Goal: Entertainment & Leisure: Consume media (video, audio)

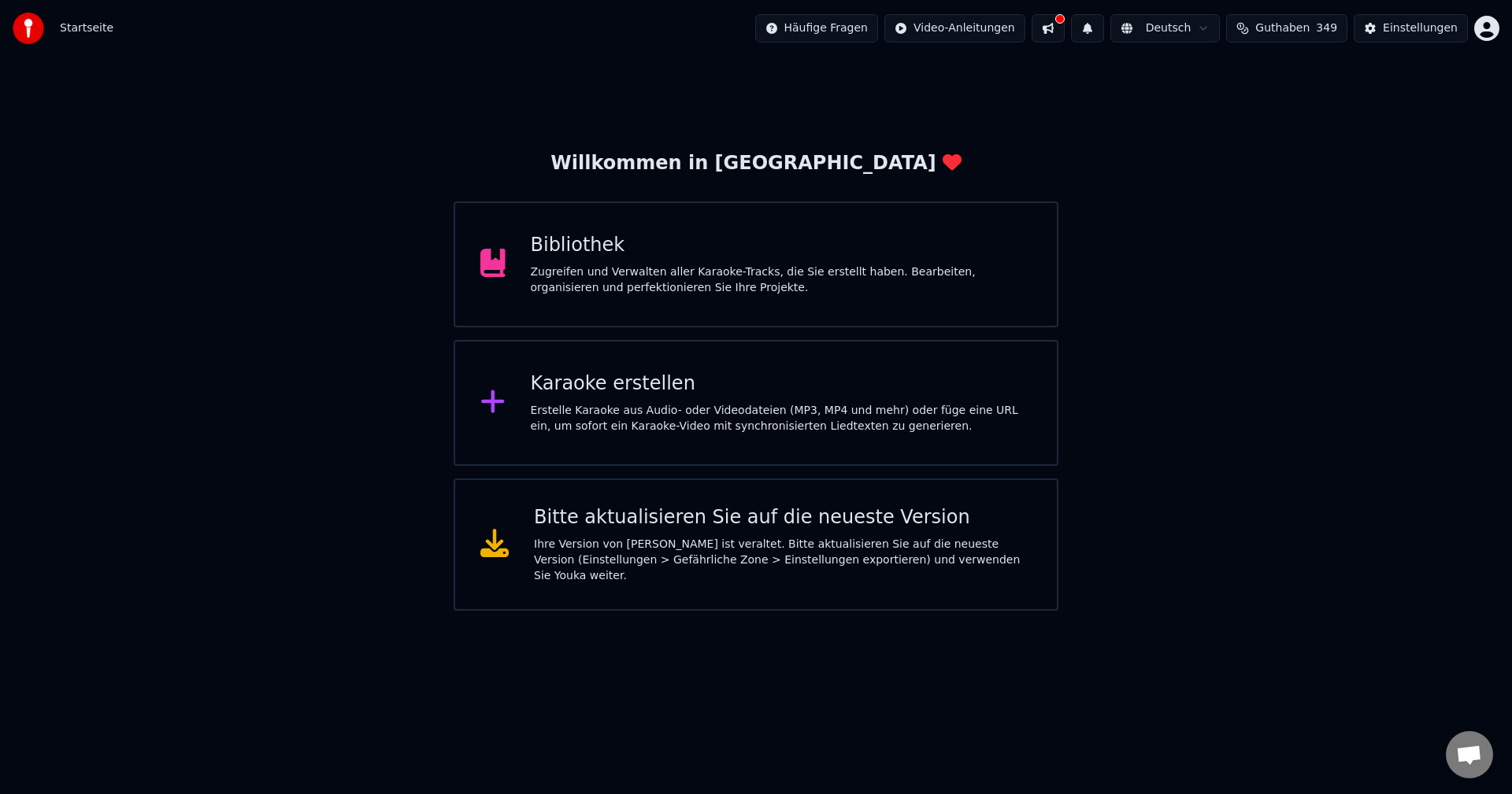
click at [653, 287] on div "Zugreifen und Verwalten aller Karaoke-Tracks, die Sie erstellt haben. Bearbeite…" at bounding box center [782, 279] width 501 height 32
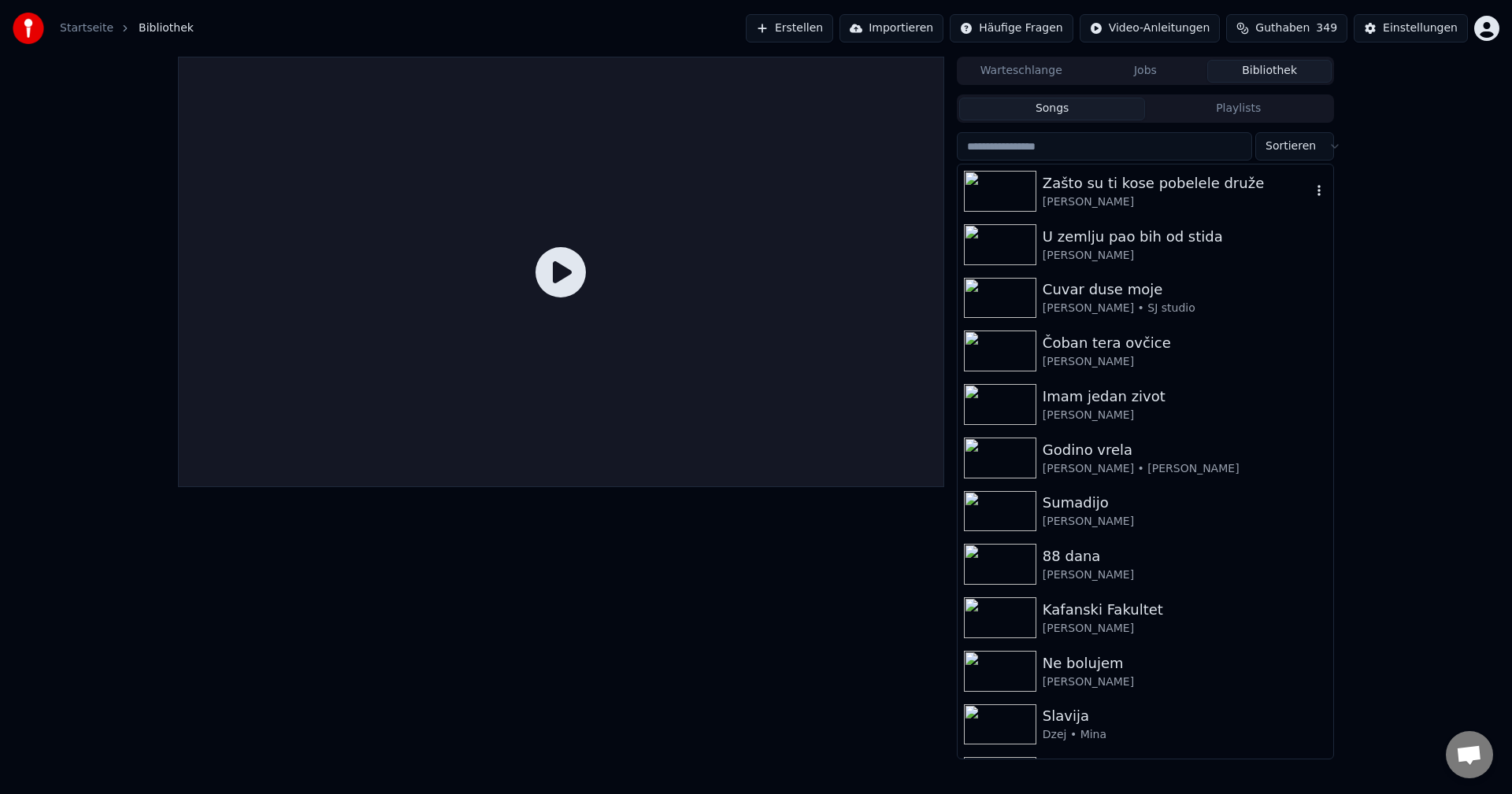
click at [1030, 191] on img at bounding box center [1000, 191] width 72 height 41
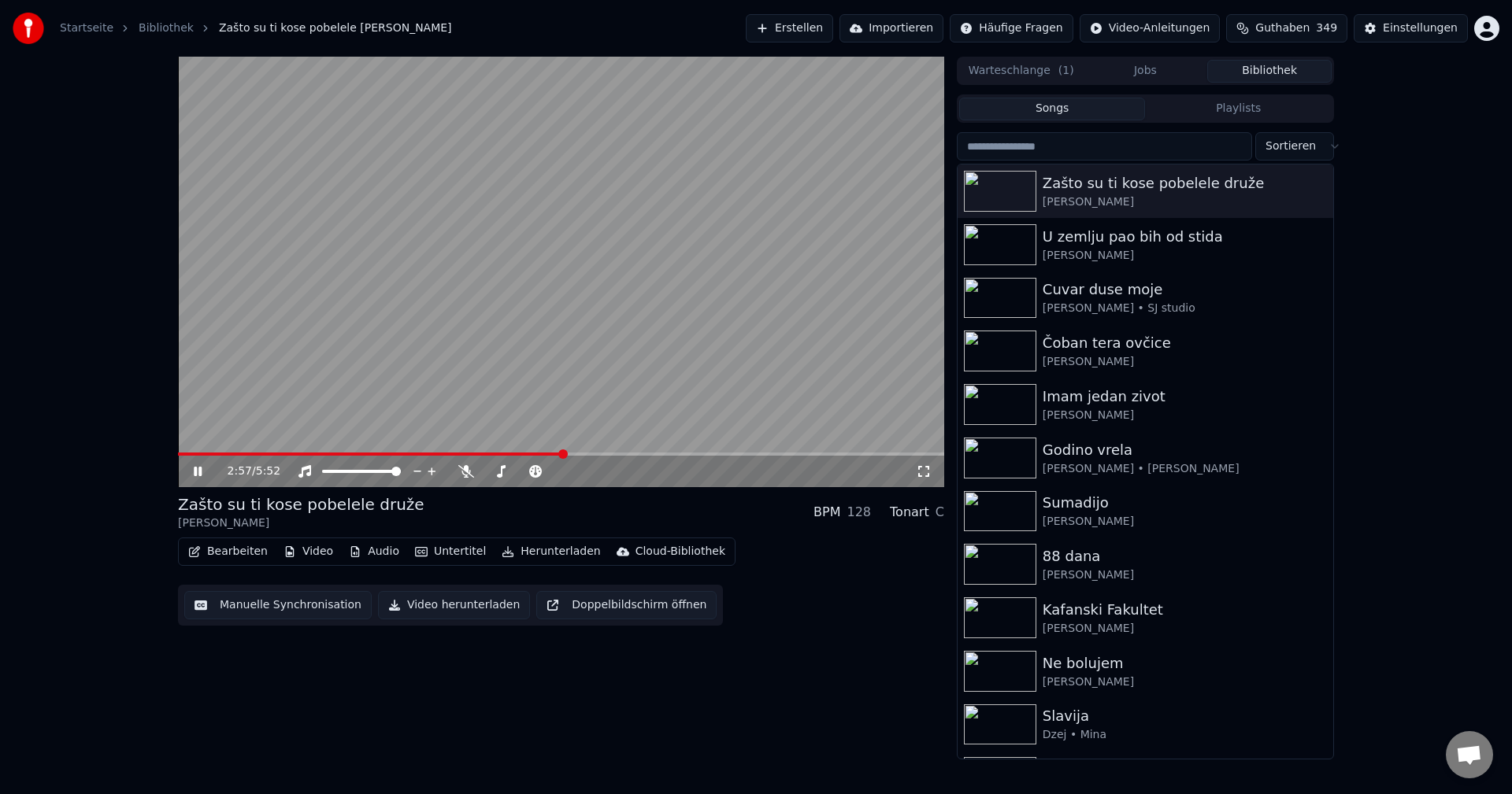
click at [628, 457] on div "2:57 / 5:52" at bounding box center [561, 471] width 766 height 32
click at [630, 452] on span at bounding box center [561, 454] width 766 height 3
click at [671, 453] on span at bounding box center [561, 454] width 766 height 3
click at [648, 454] on span at bounding box center [413, 454] width 470 height 3
click at [1001, 290] on img at bounding box center [1000, 298] width 72 height 41
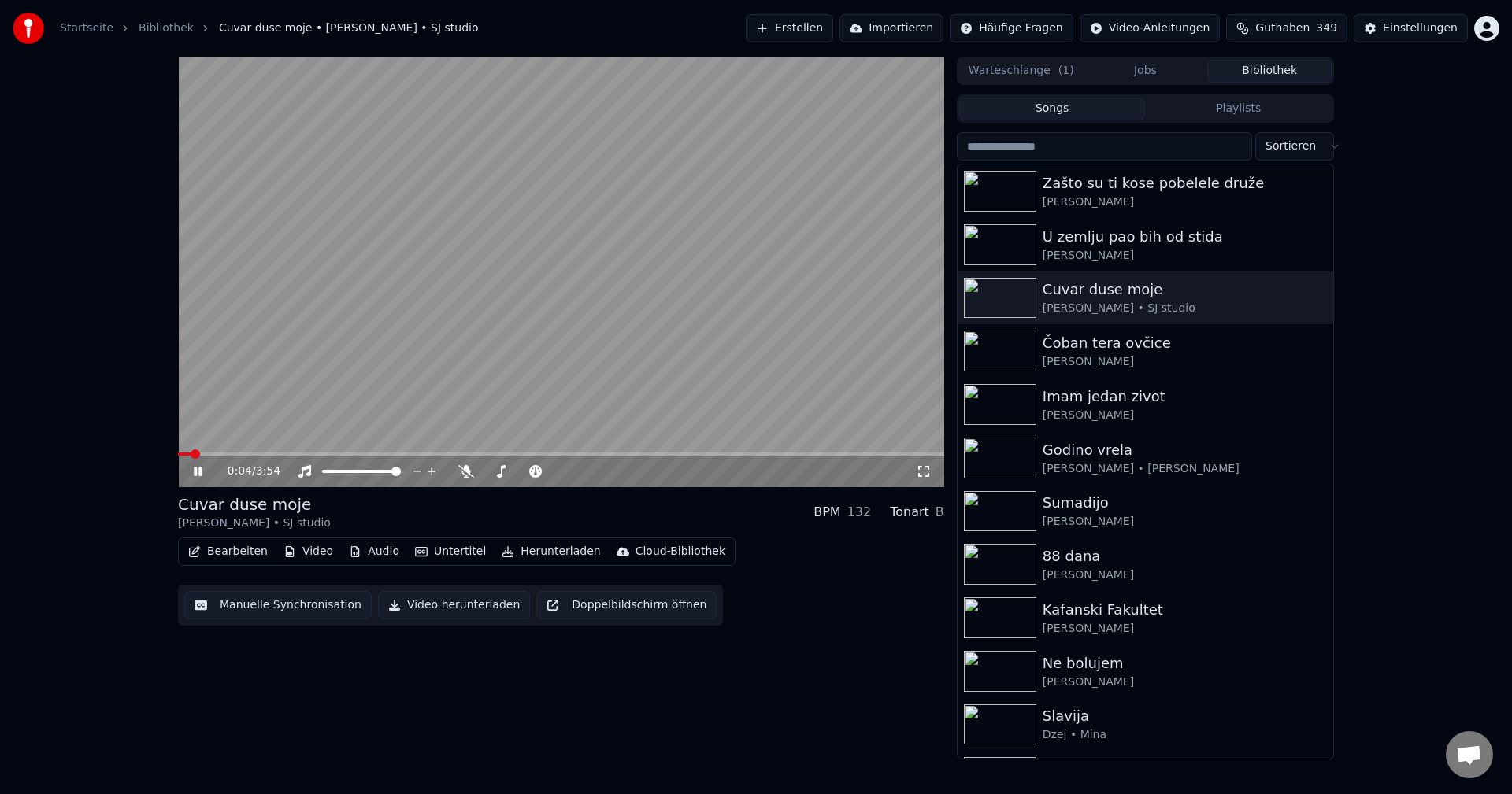
click at [191, 455] on span at bounding box center [185, 454] width 14 height 3
click at [197, 455] on span at bounding box center [275, 454] width 194 height 3
click at [191, 456] on span at bounding box center [185, 454] width 14 height 3
click at [577, 329] on video at bounding box center [561, 272] width 766 height 430
click at [184, 452] on span at bounding box center [181, 454] width 6 height 3
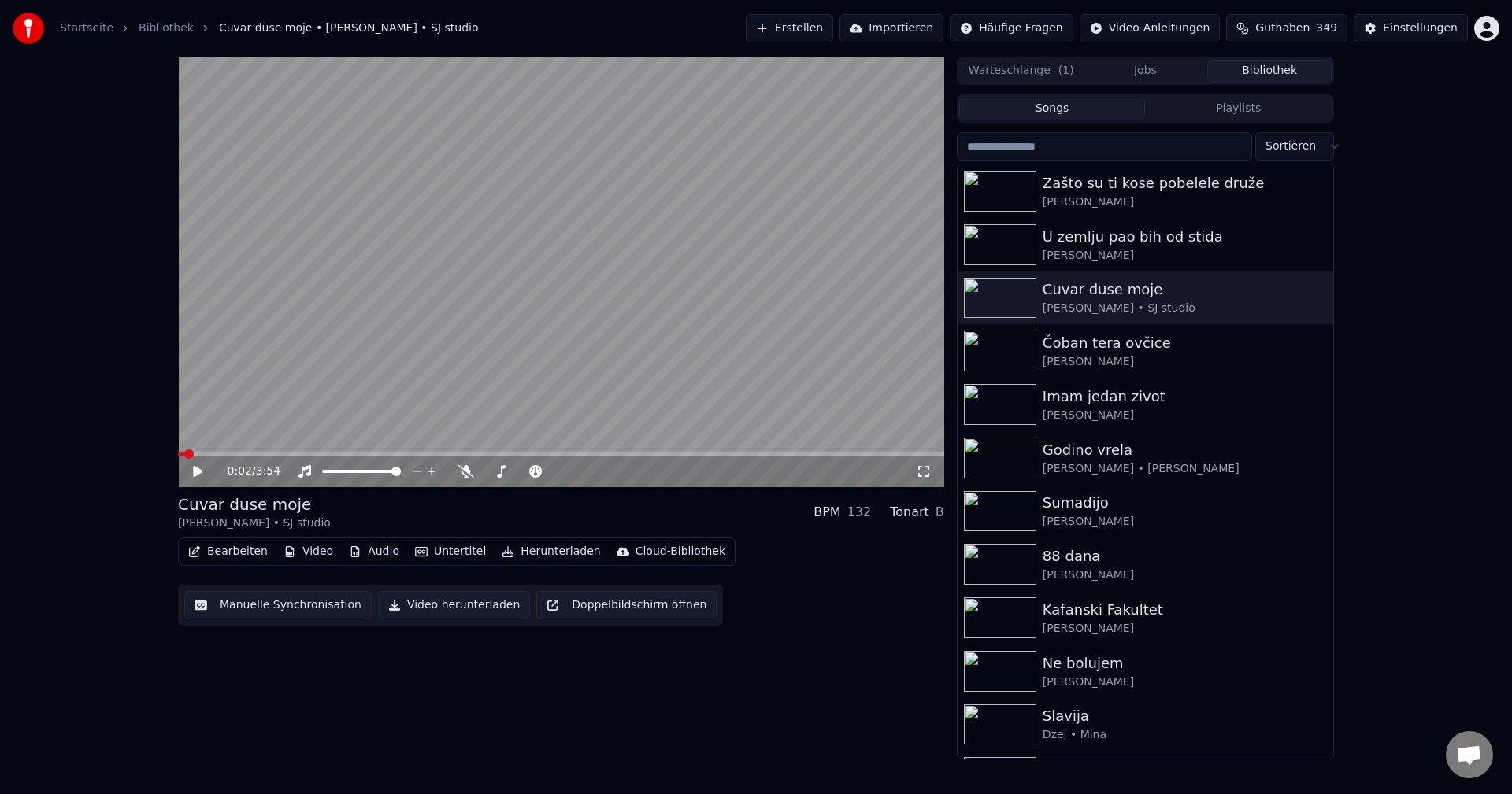
click at [608, 277] on video at bounding box center [561, 272] width 766 height 430
click at [191, 453] on span at bounding box center [185, 454] width 14 height 3
click at [193, 453] on span at bounding box center [252, 454] width 148 height 3
click at [509, 270] on video at bounding box center [561, 272] width 766 height 430
drag, startPoint x: 1003, startPoint y: 447, endPoint x: 1053, endPoint y: 460, distance: 51.7
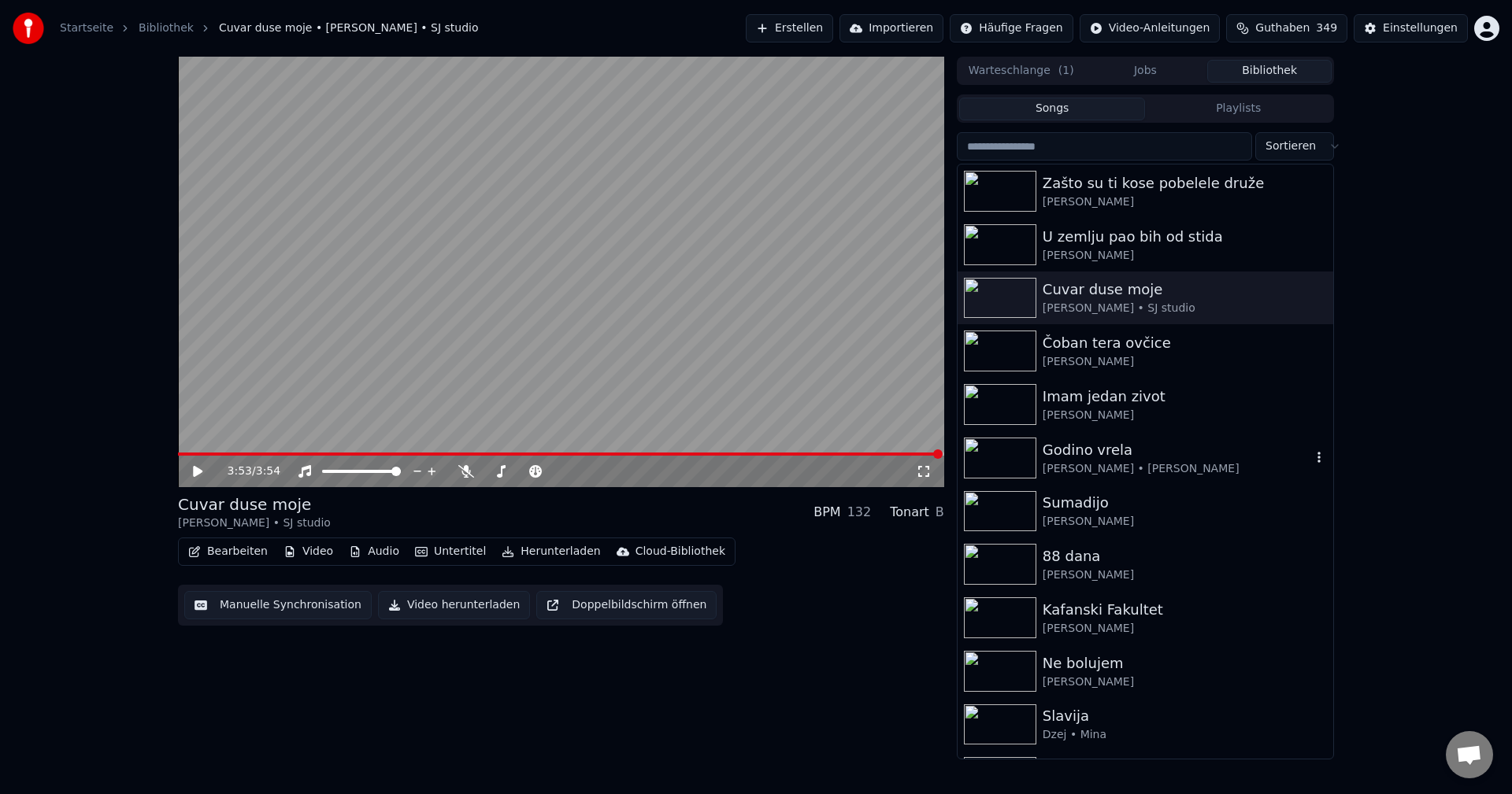
click at [1003, 448] on img at bounding box center [1000, 458] width 72 height 41
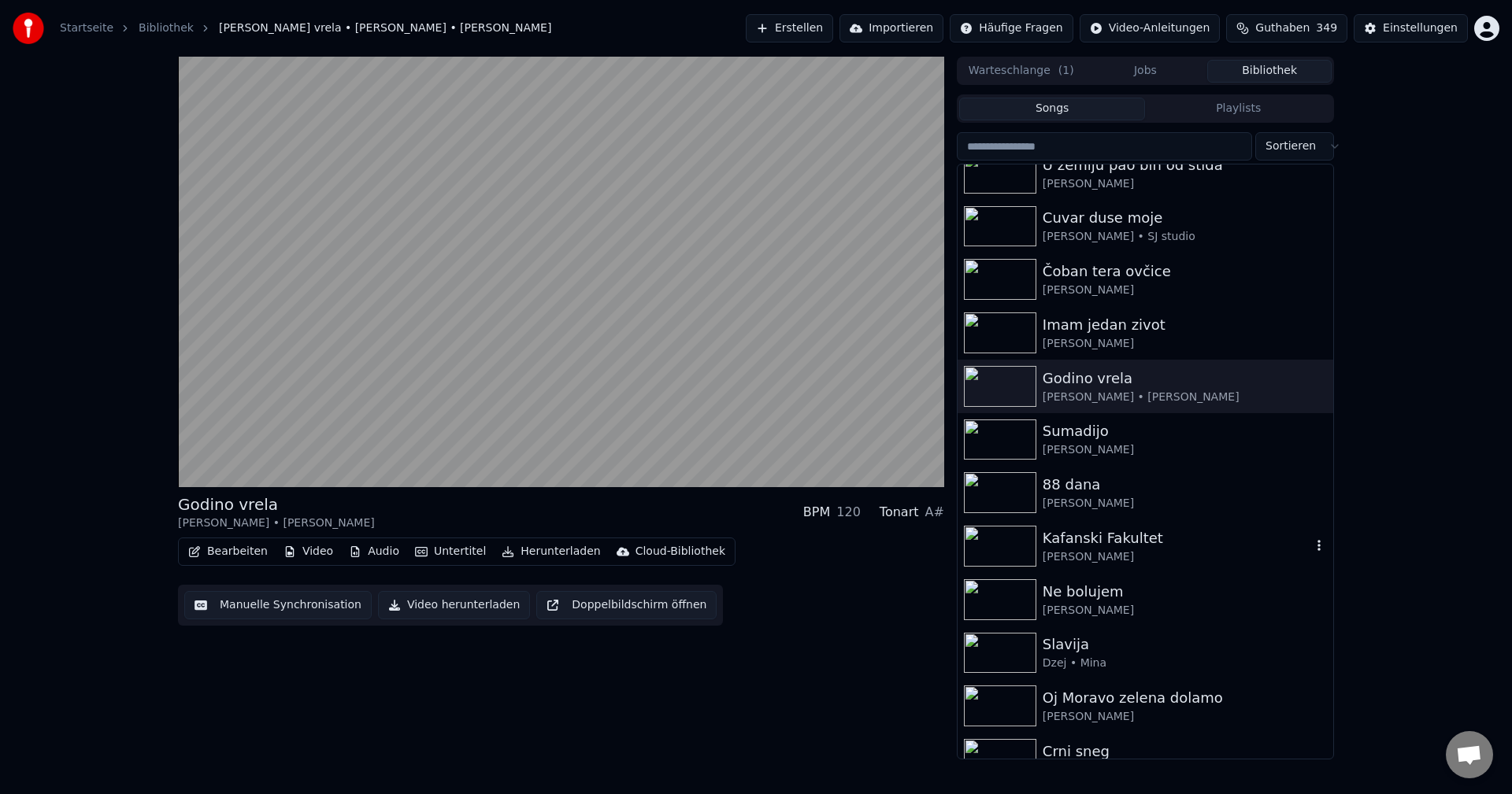
scroll to position [158, 0]
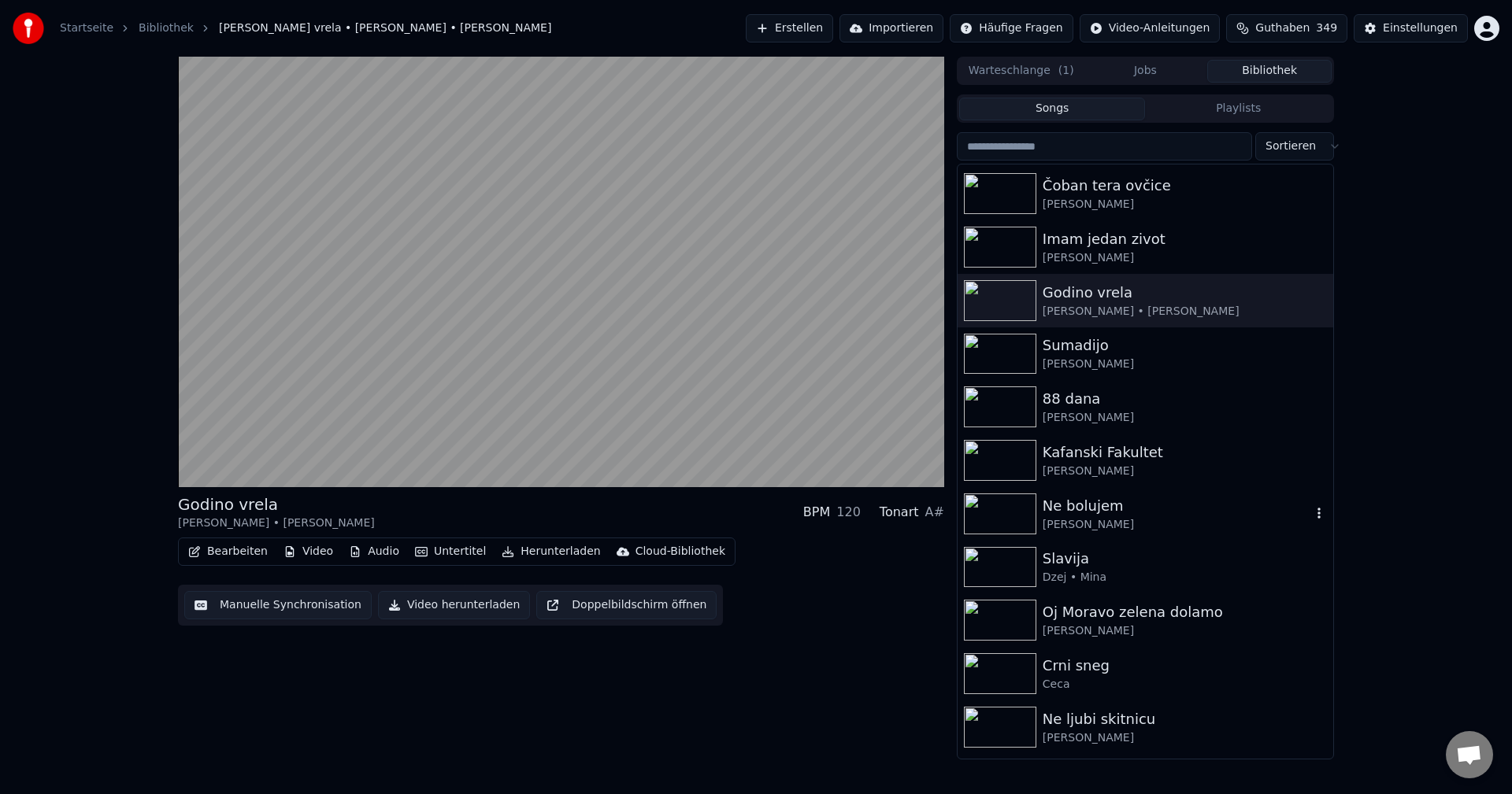
click at [998, 501] on img at bounding box center [1000, 514] width 72 height 41
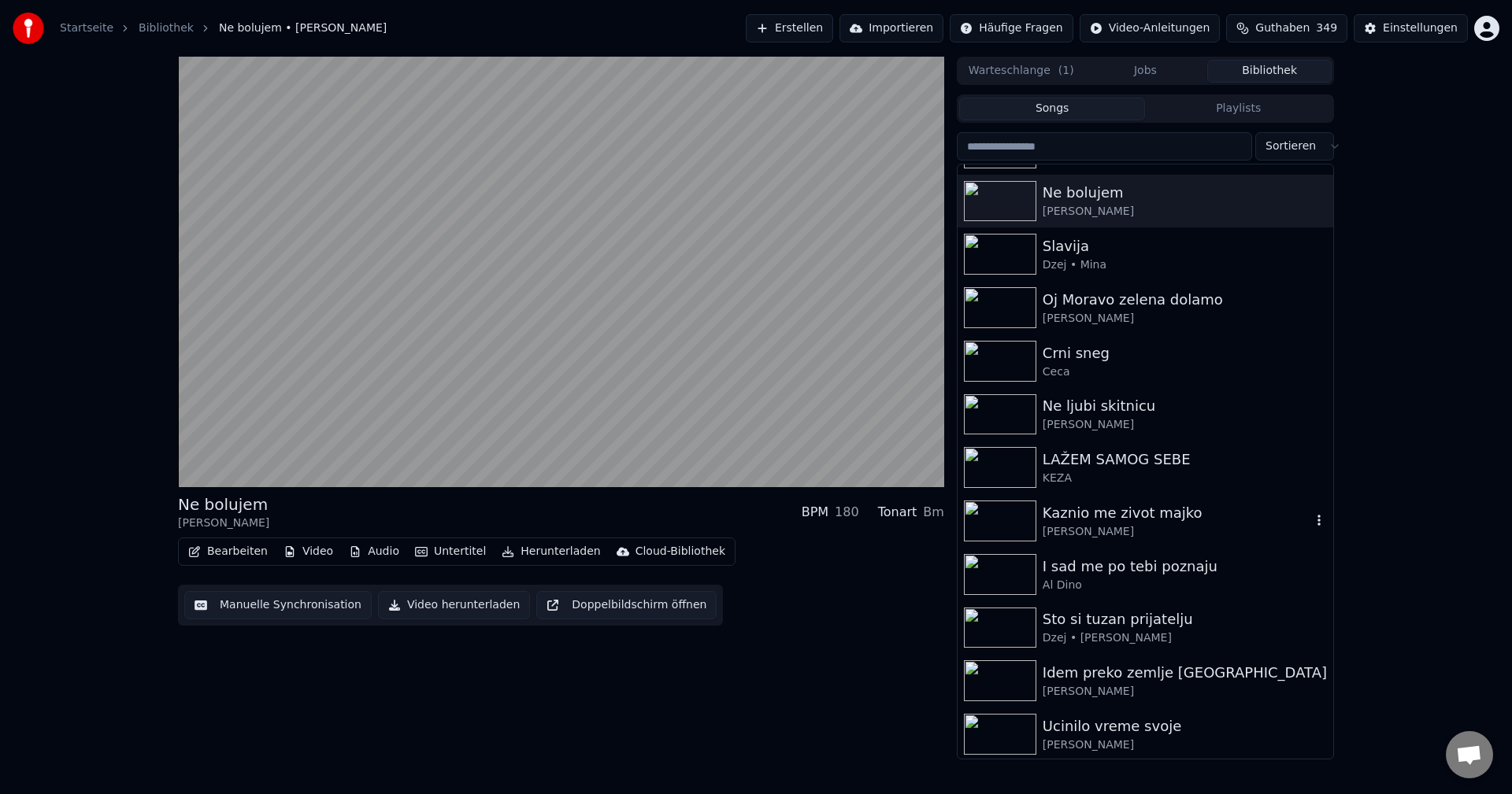
scroll to position [472, 0]
click at [1008, 575] on img at bounding box center [1000, 573] width 72 height 41
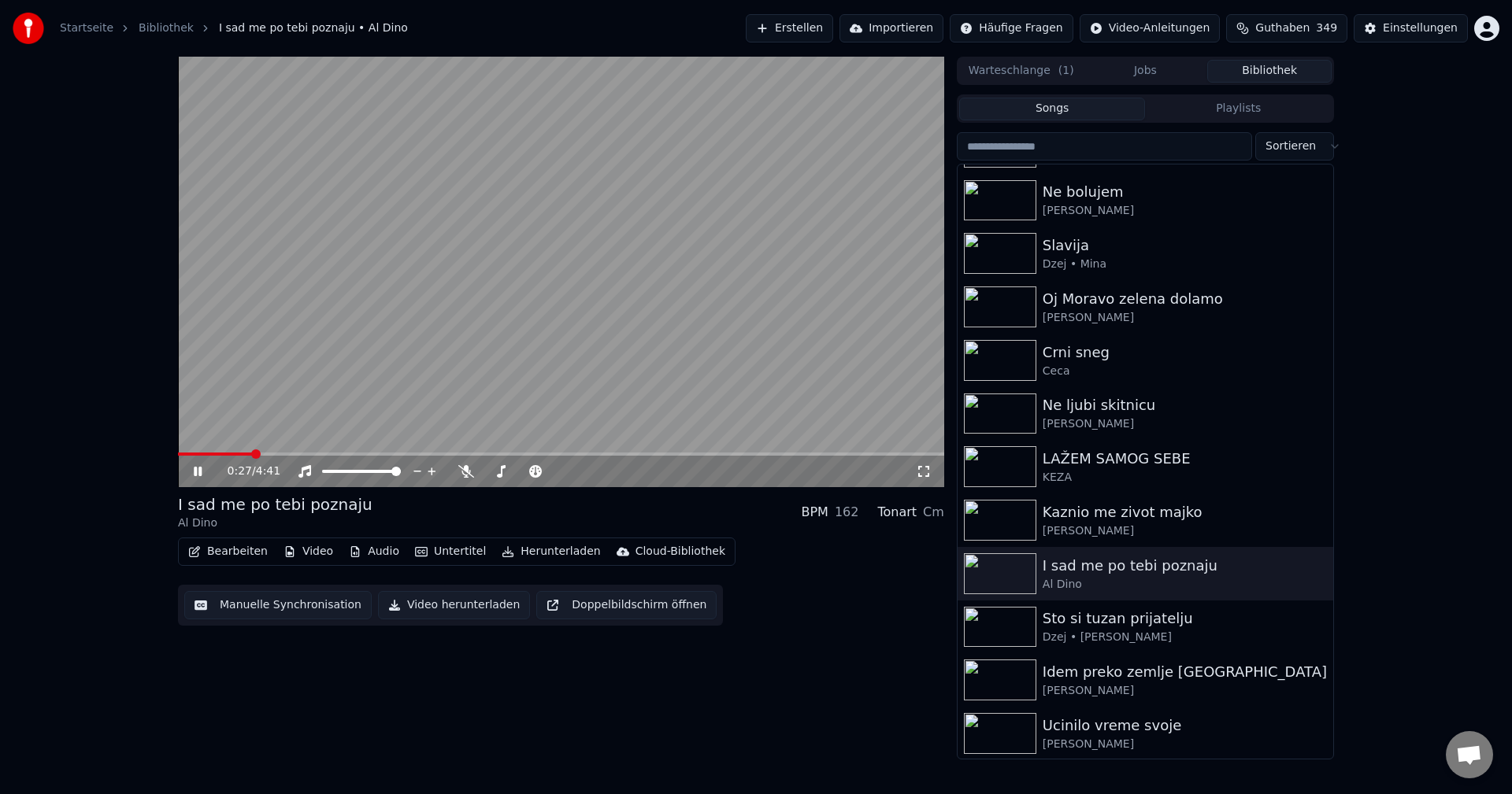
click at [191, 452] on video at bounding box center [561, 272] width 766 height 430
click at [195, 457] on div "0:27 / 4:41" at bounding box center [561, 471] width 766 height 32
click at [195, 455] on span at bounding box center [216, 454] width 75 height 3
click at [378, 339] on video at bounding box center [561, 272] width 766 height 430
click at [200, 452] on span at bounding box center [189, 454] width 22 height 3
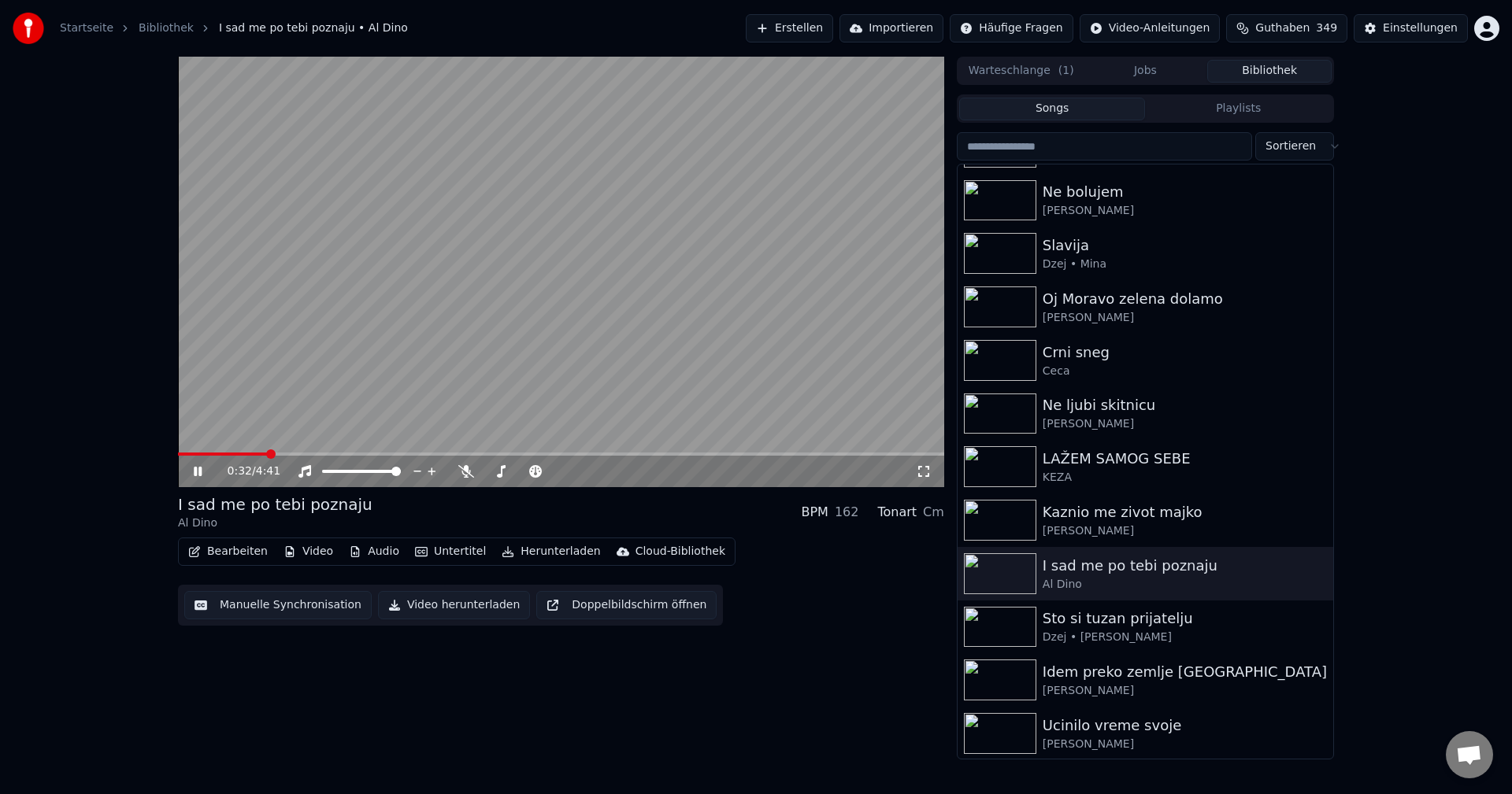
click at [205, 453] on span at bounding box center [222, 454] width 89 height 3
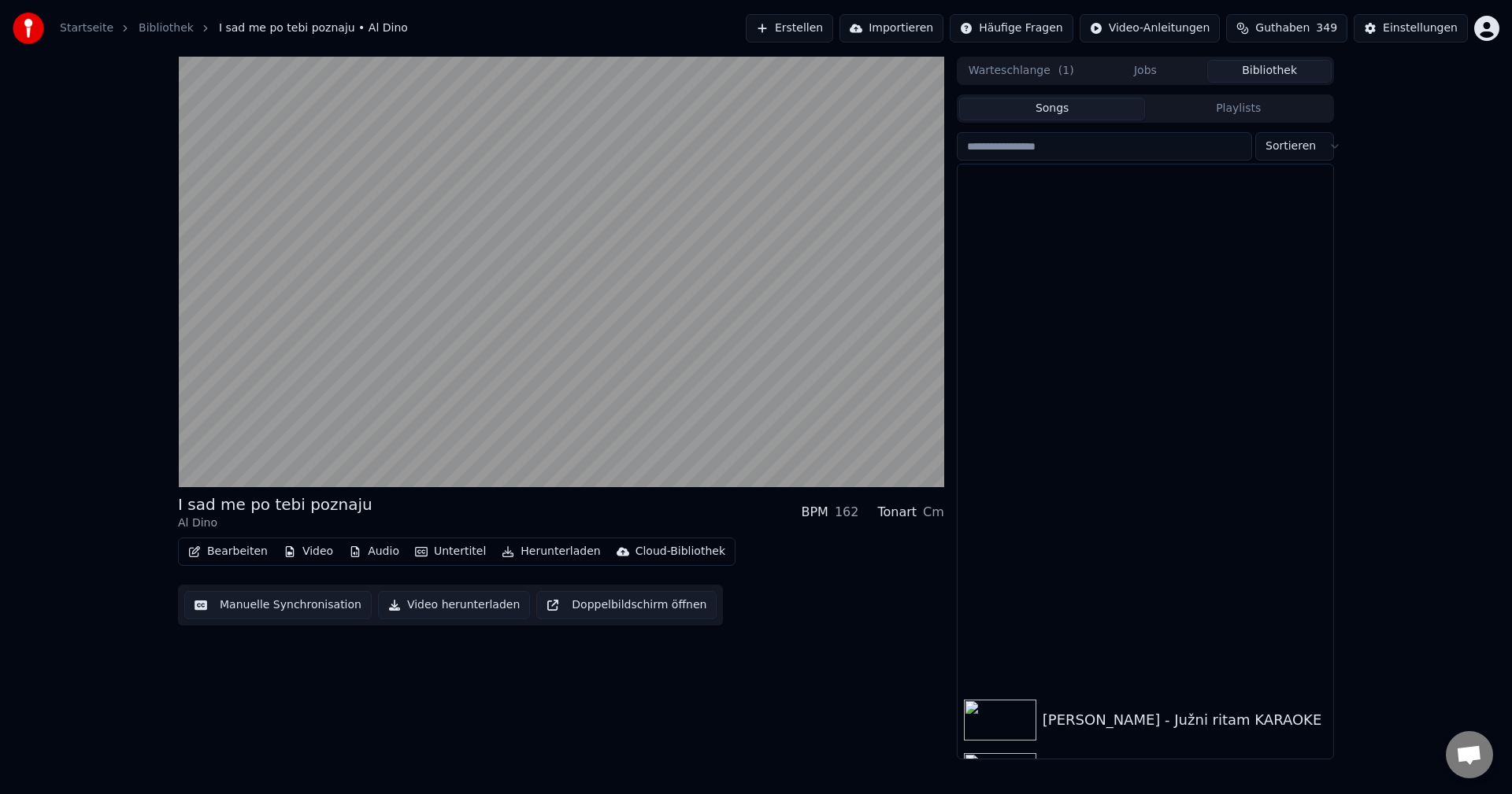
scroll to position [16903, 0]
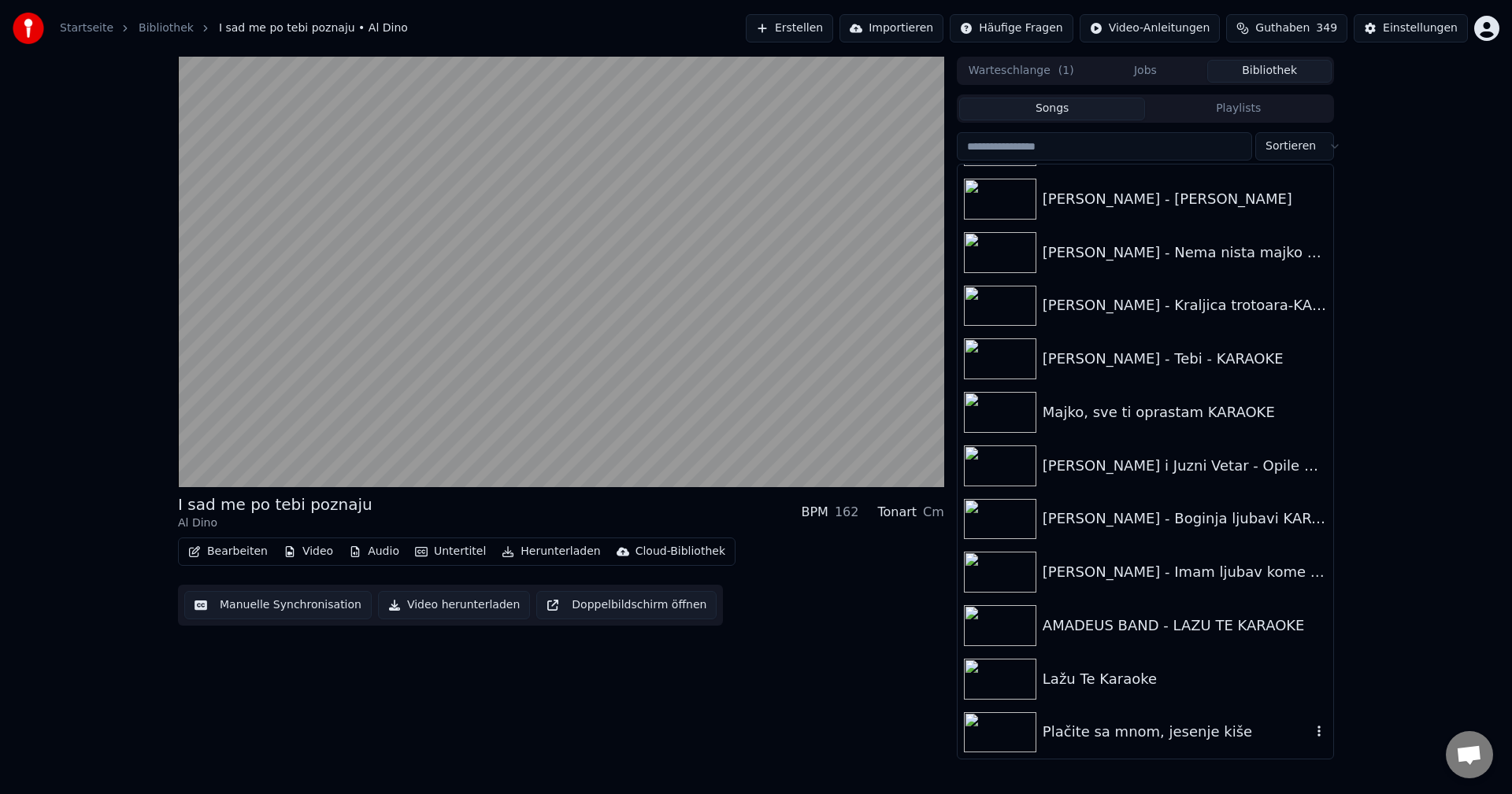
click at [996, 728] on img at bounding box center [1000, 733] width 72 height 41
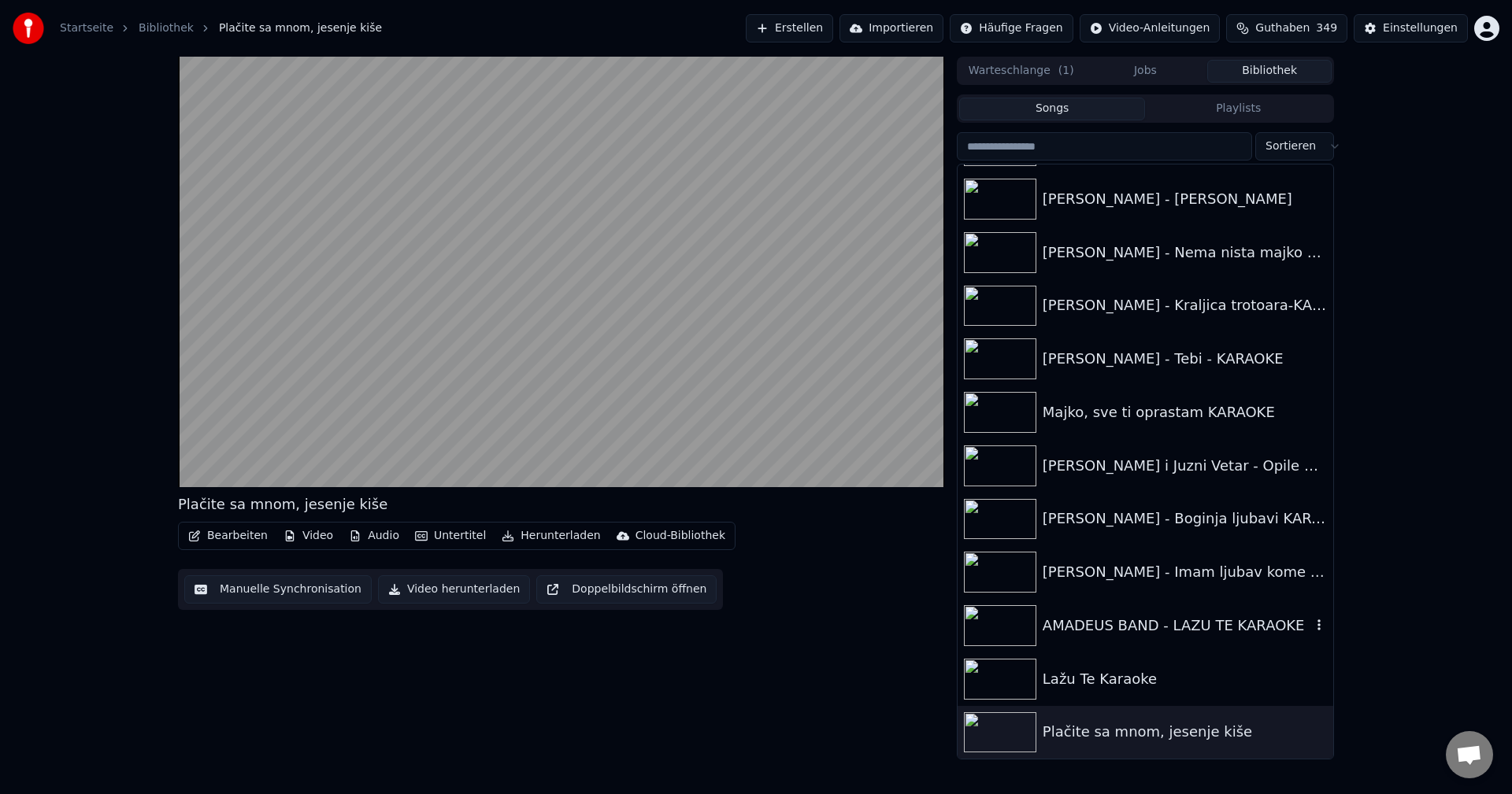
click at [997, 621] on img at bounding box center [1000, 625] width 72 height 41
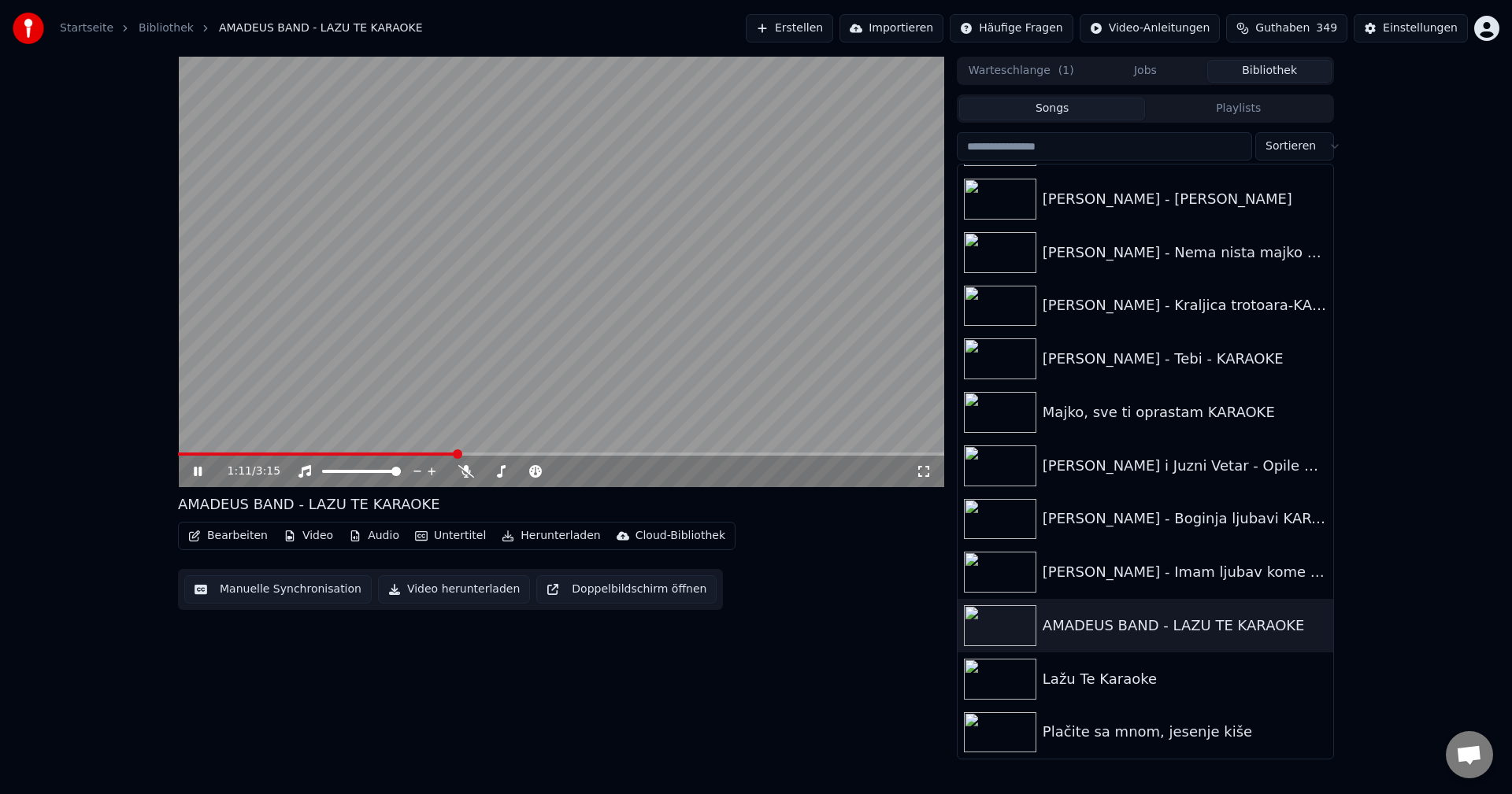
click at [205, 452] on span at bounding box center [317, 454] width 278 height 3
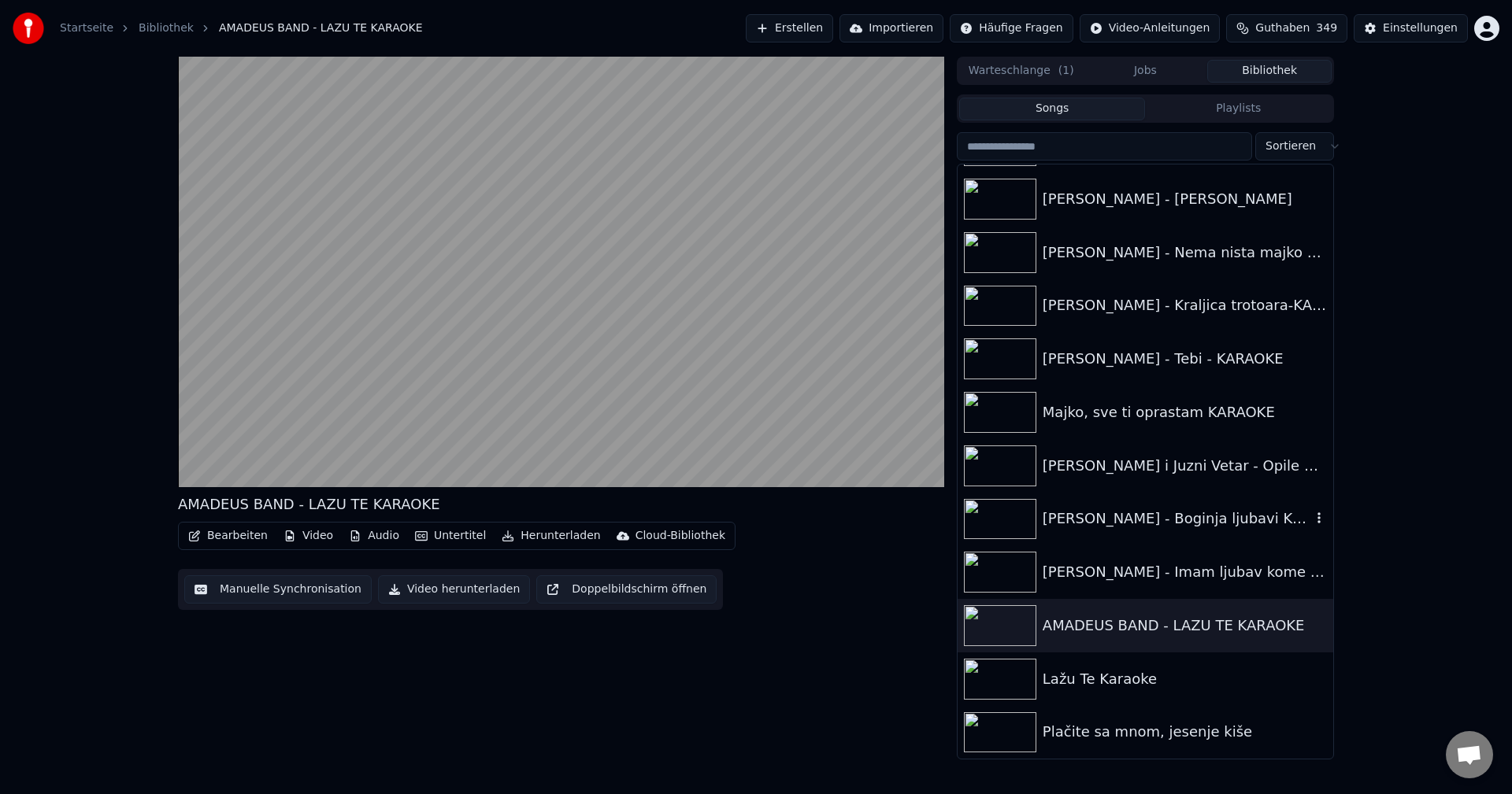
click at [1000, 512] on img at bounding box center [1000, 520] width 72 height 41
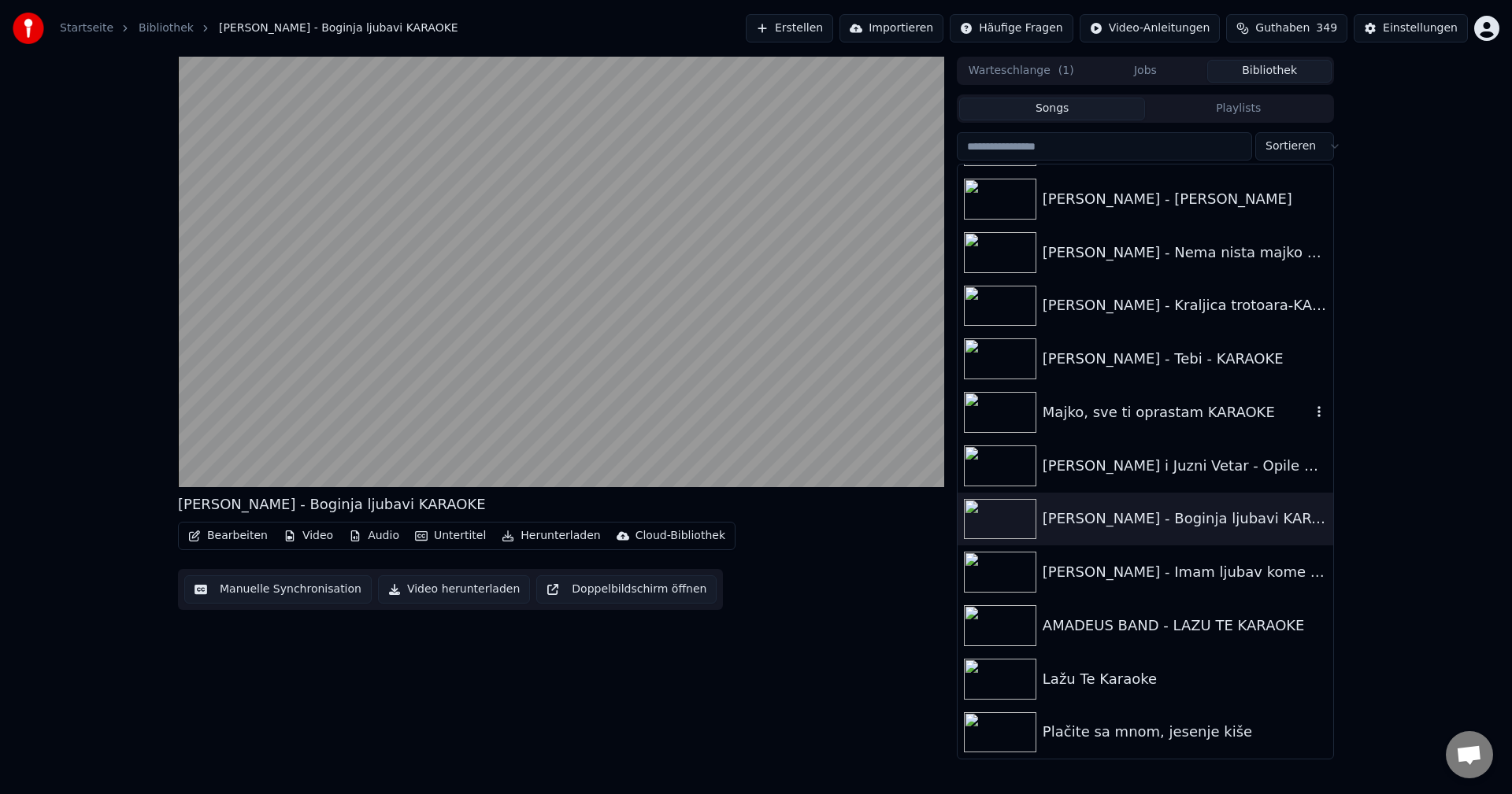
click at [991, 413] on img at bounding box center [1000, 412] width 72 height 41
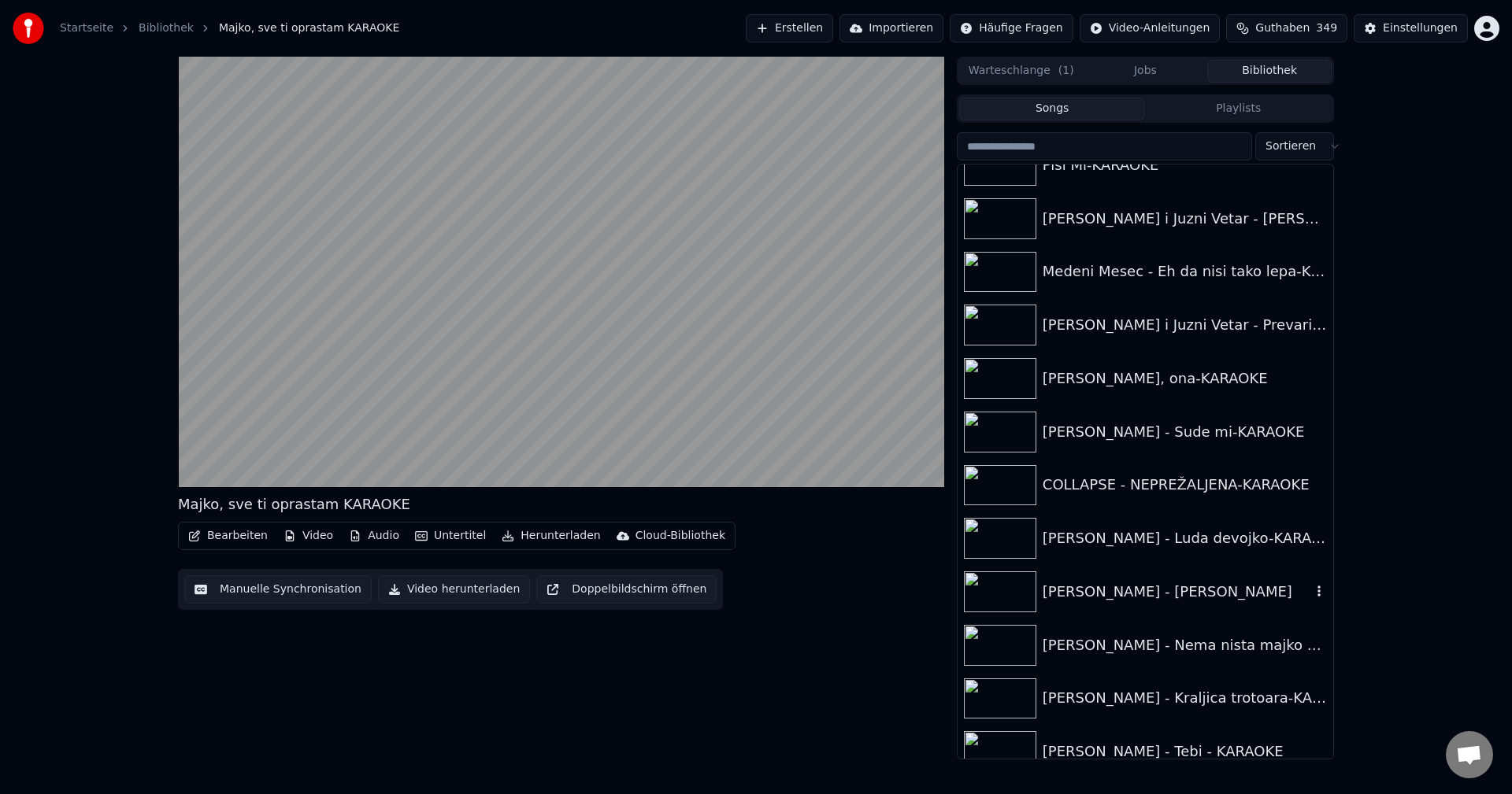
scroll to position [16746, 0]
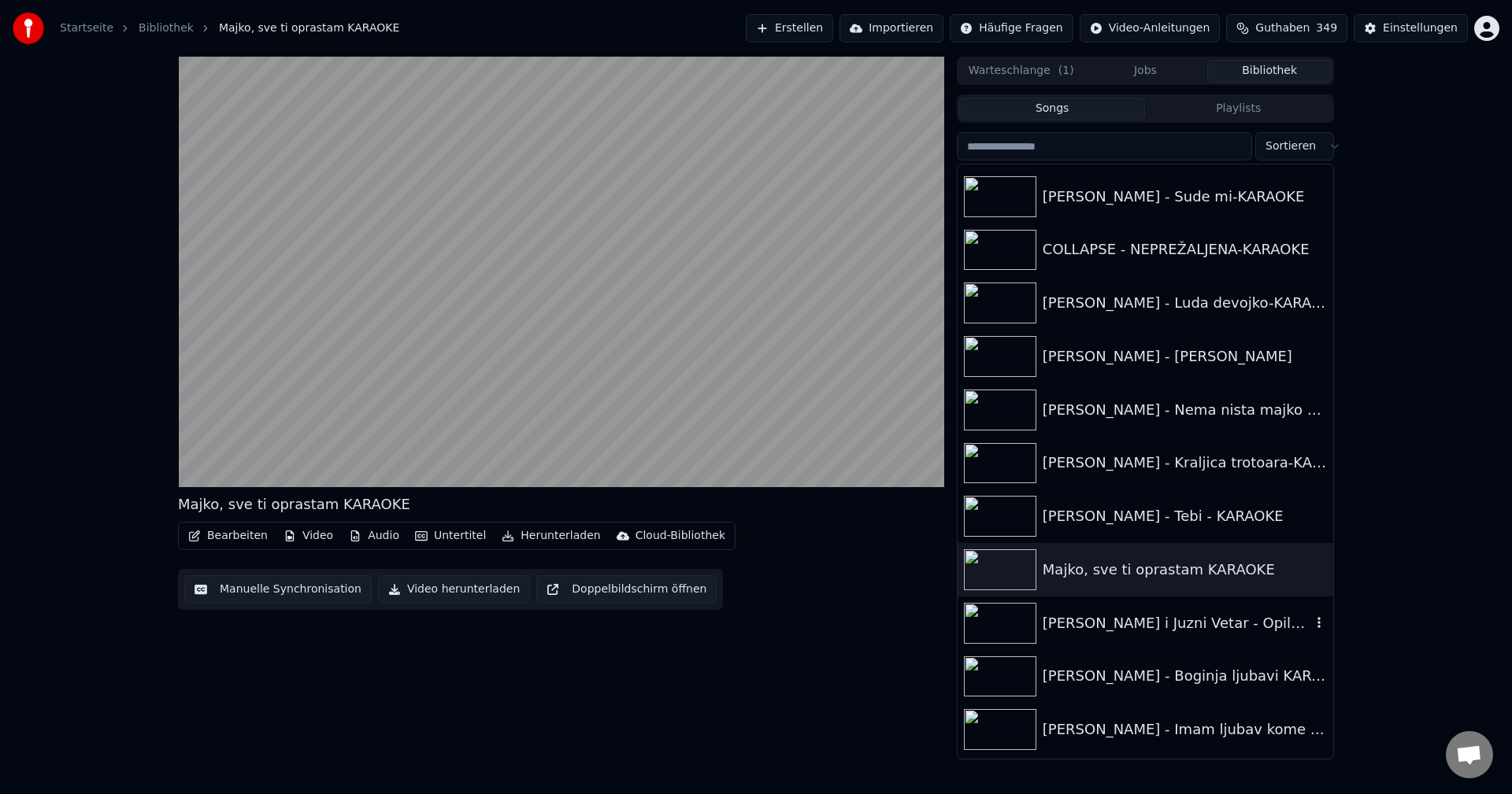
click at [990, 629] on img at bounding box center [1000, 624] width 72 height 41
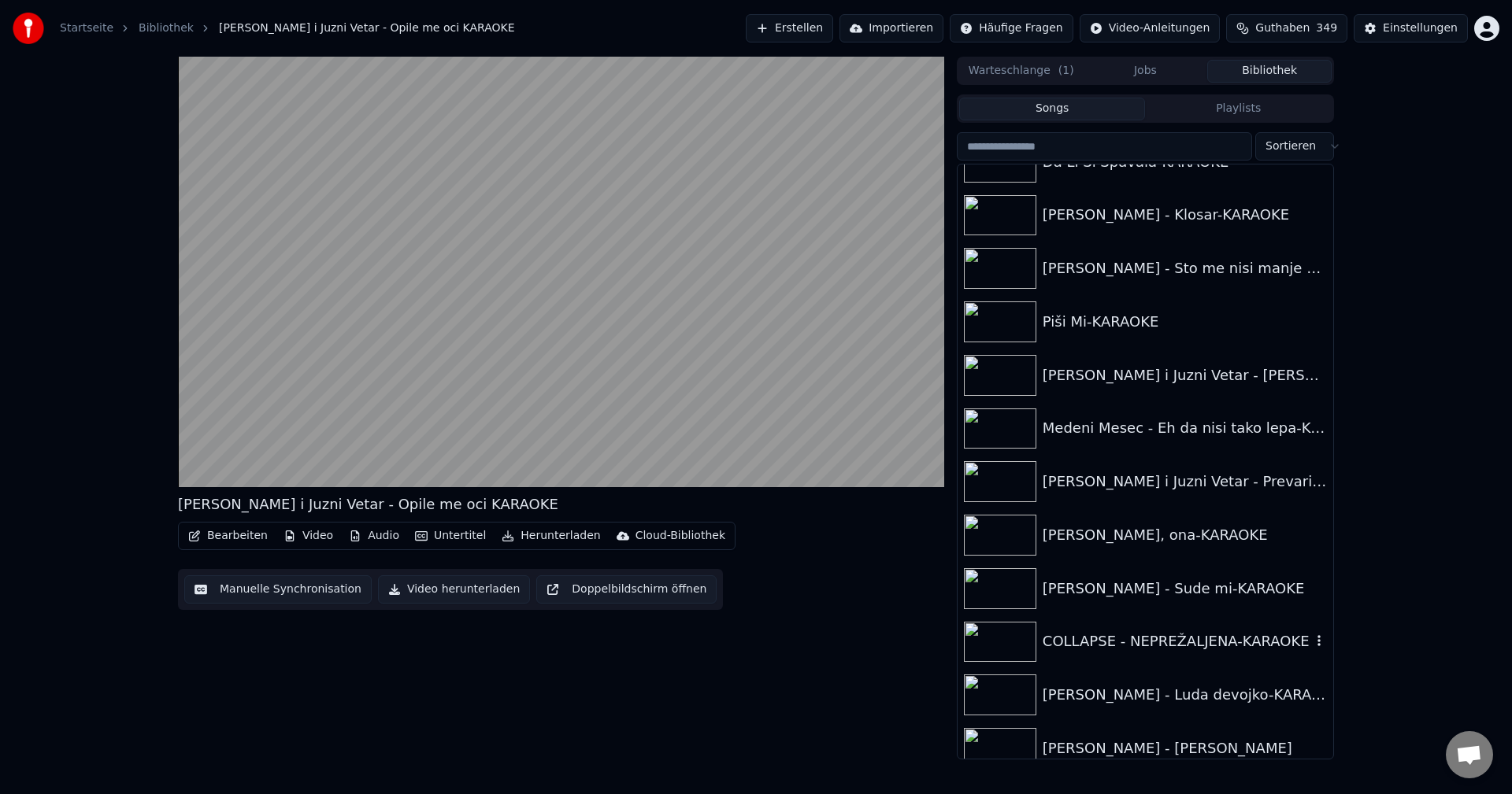
scroll to position [16274, 0]
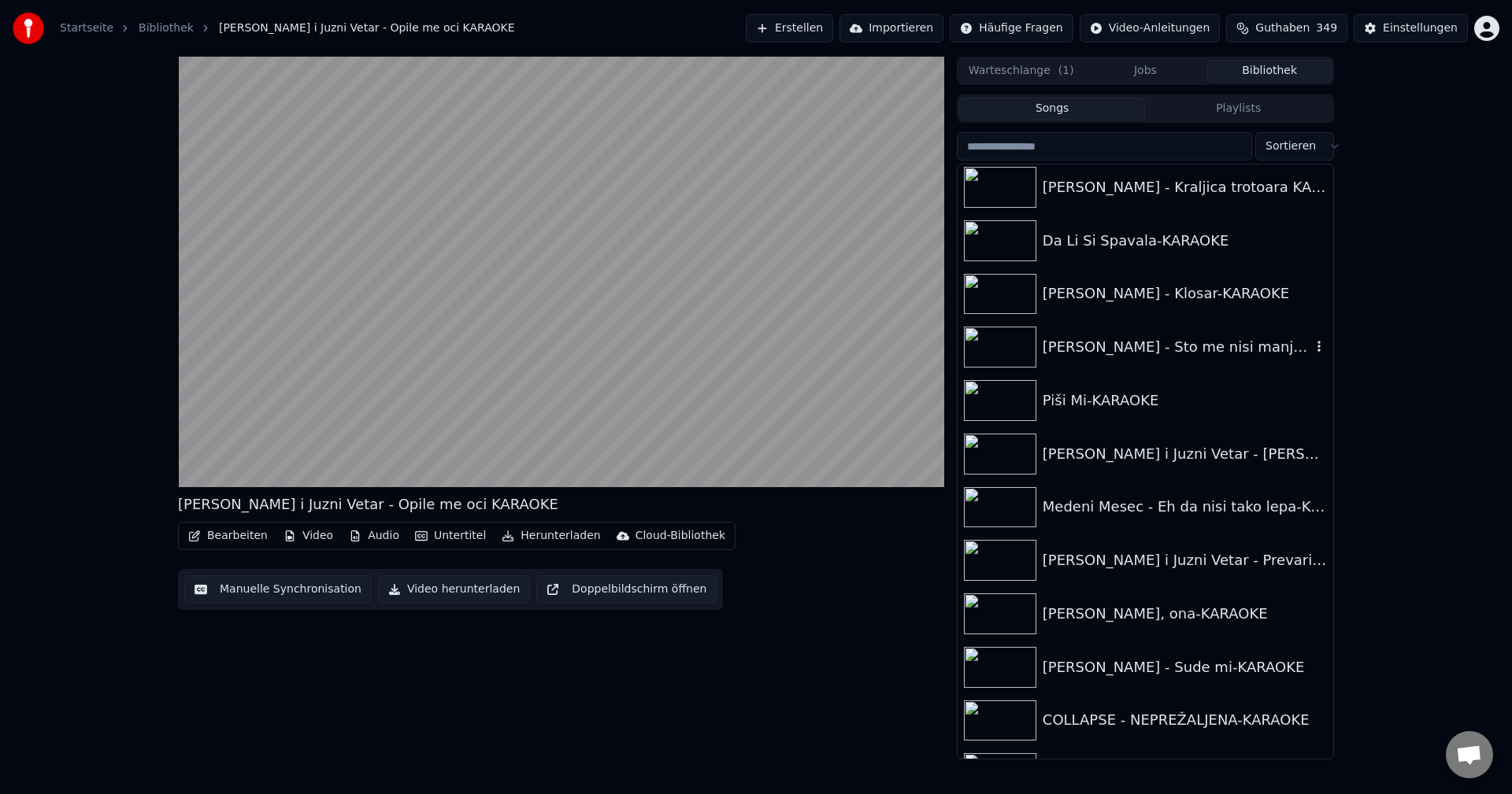
click at [1009, 347] on img at bounding box center [1000, 347] width 72 height 41
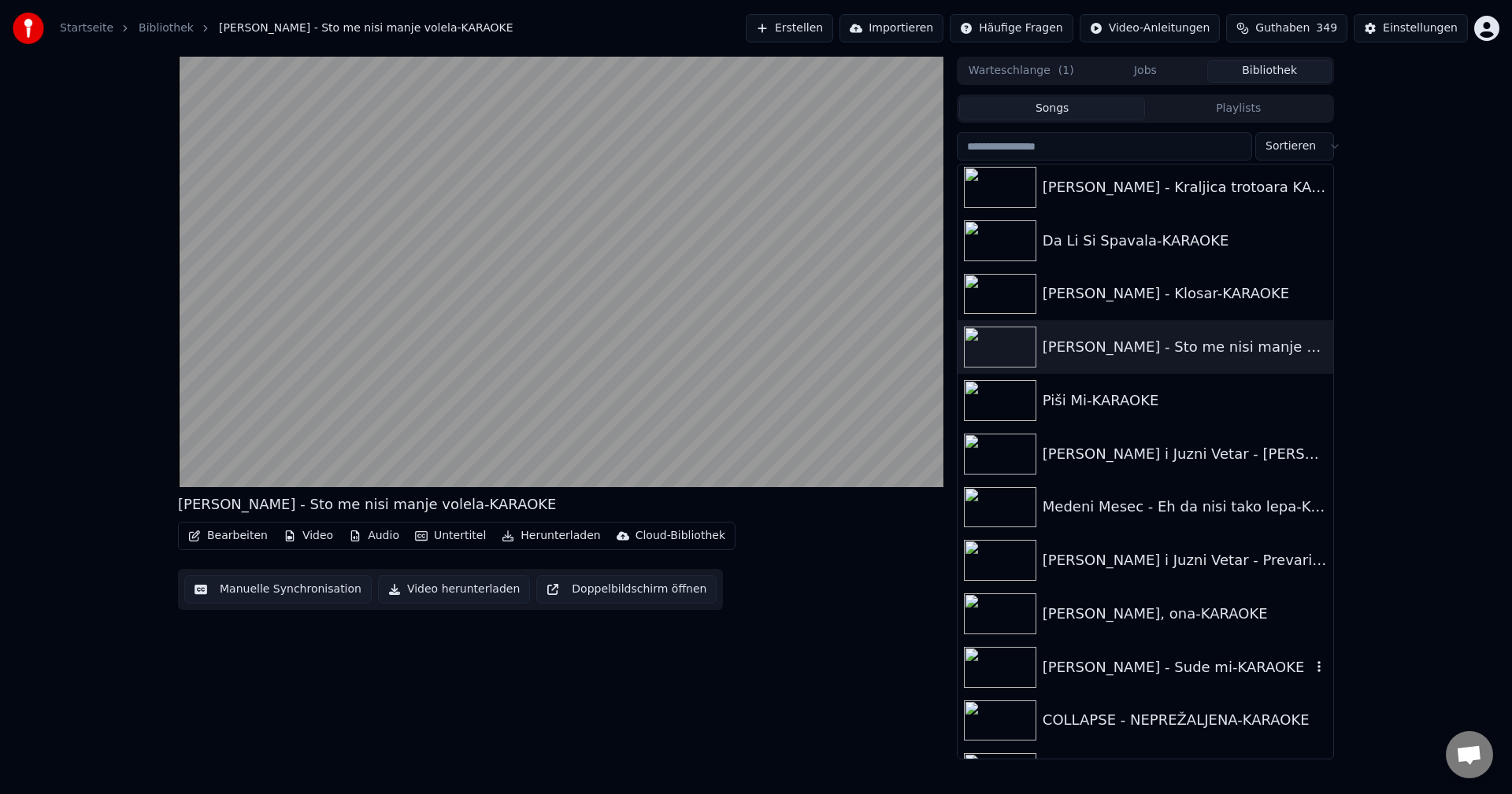
scroll to position [16116, 0]
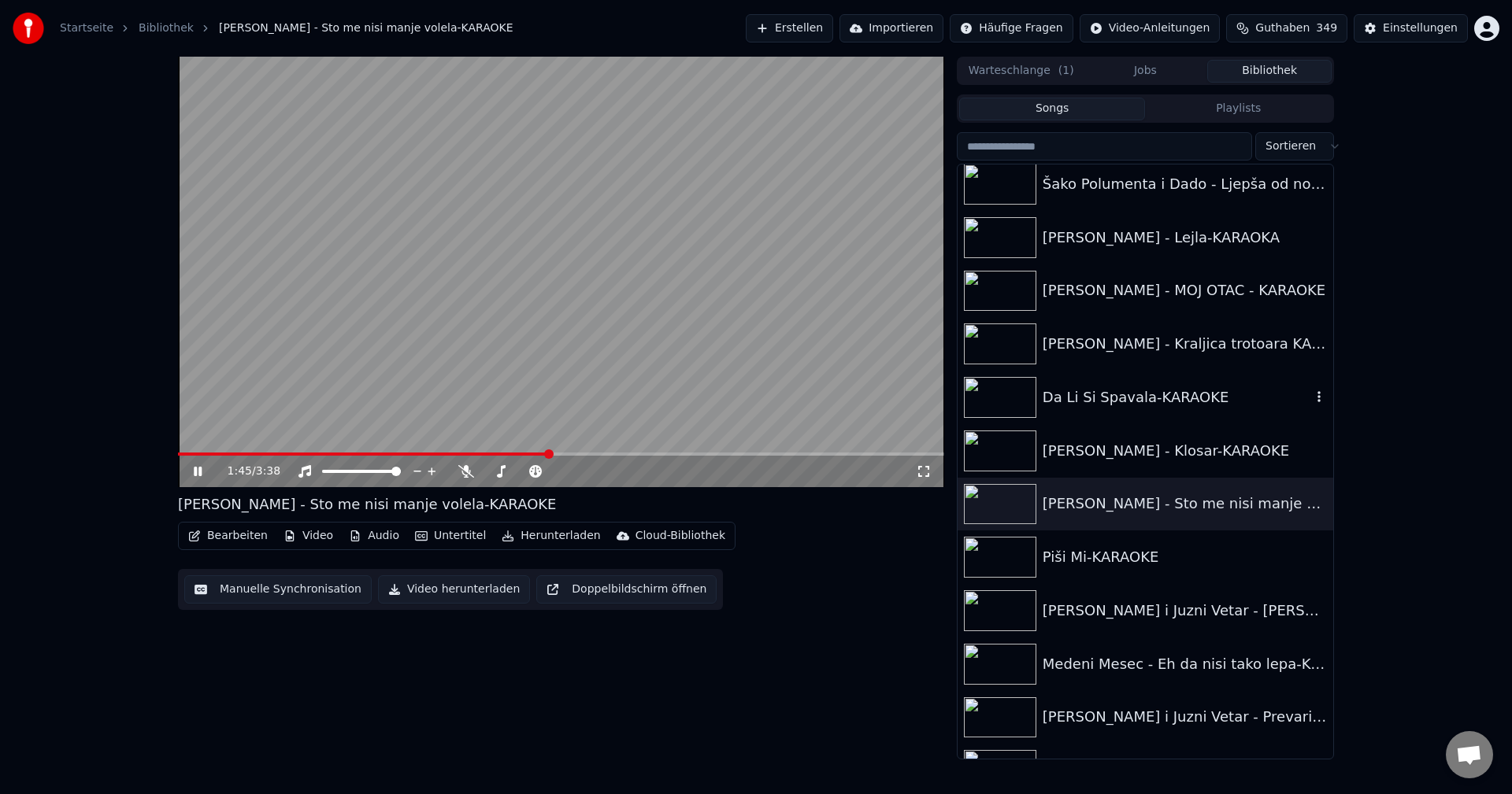
click at [995, 394] on img at bounding box center [1000, 398] width 72 height 41
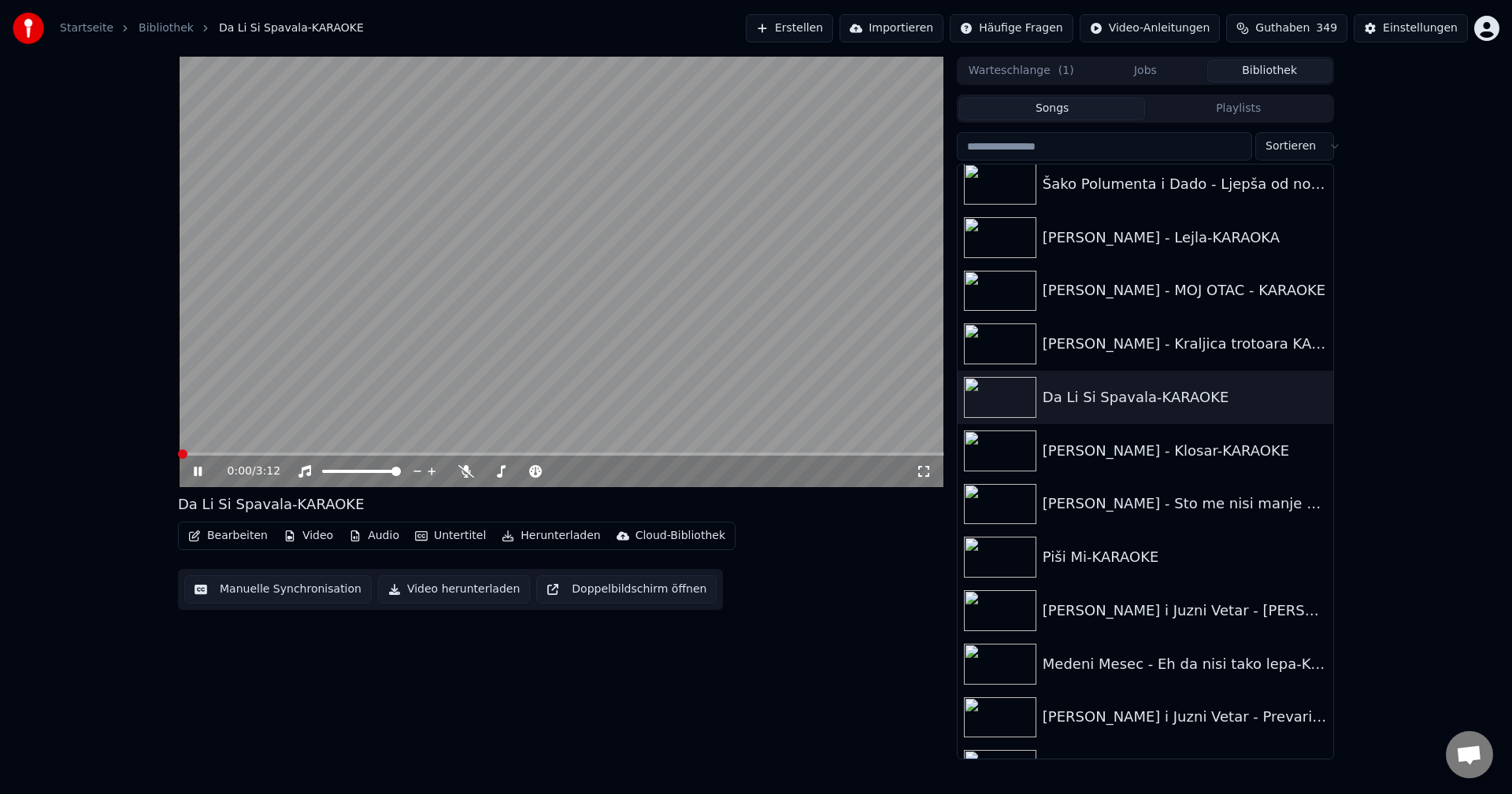
click at [290, 389] on video at bounding box center [561, 272] width 766 height 430
click at [488, 304] on video at bounding box center [561, 272] width 766 height 430
click at [188, 457] on span at bounding box center [182, 453] width 9 height 9
drag, startPoint x: 395, startPoint y: 348, endPoint x: 349, endPoint y: 377, distance: 54.4
click at [395, 348] on video at bounding box center [561, 272] width 766 height 430
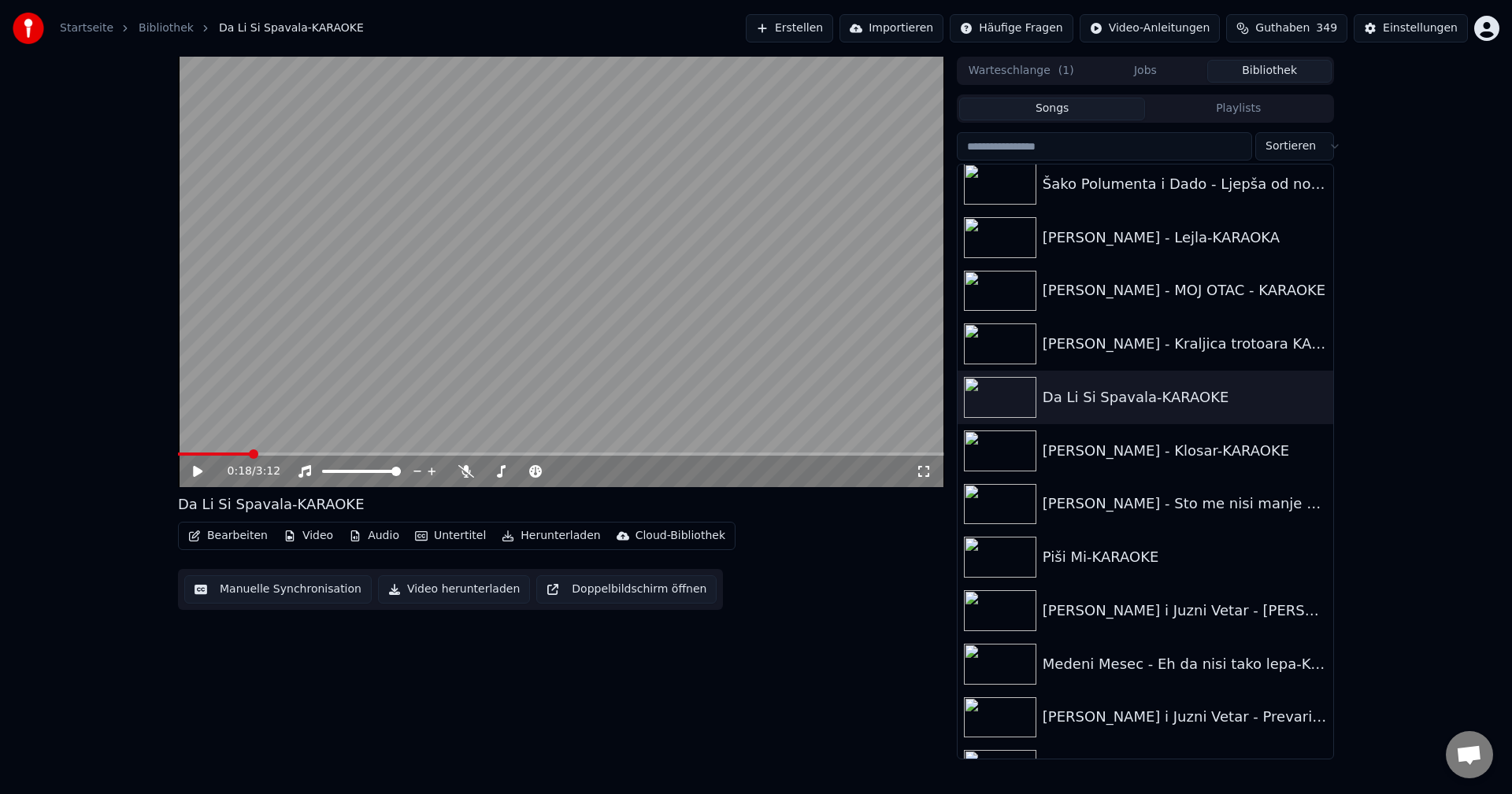
click at [249, 452] on span at bounding box center [253, 453] width 9 height 9
click at [373, 340] on video at bounding box center [561, 272] width 766 height 430
click at [658, 296] on video at bounding box center [561, 272] width 766 height 430
click at [178, 455] on span at bounding box center [178, 454] width 0 height 3
click at [611, 350] on video at bounding box center [561, 272] width 766 height 430
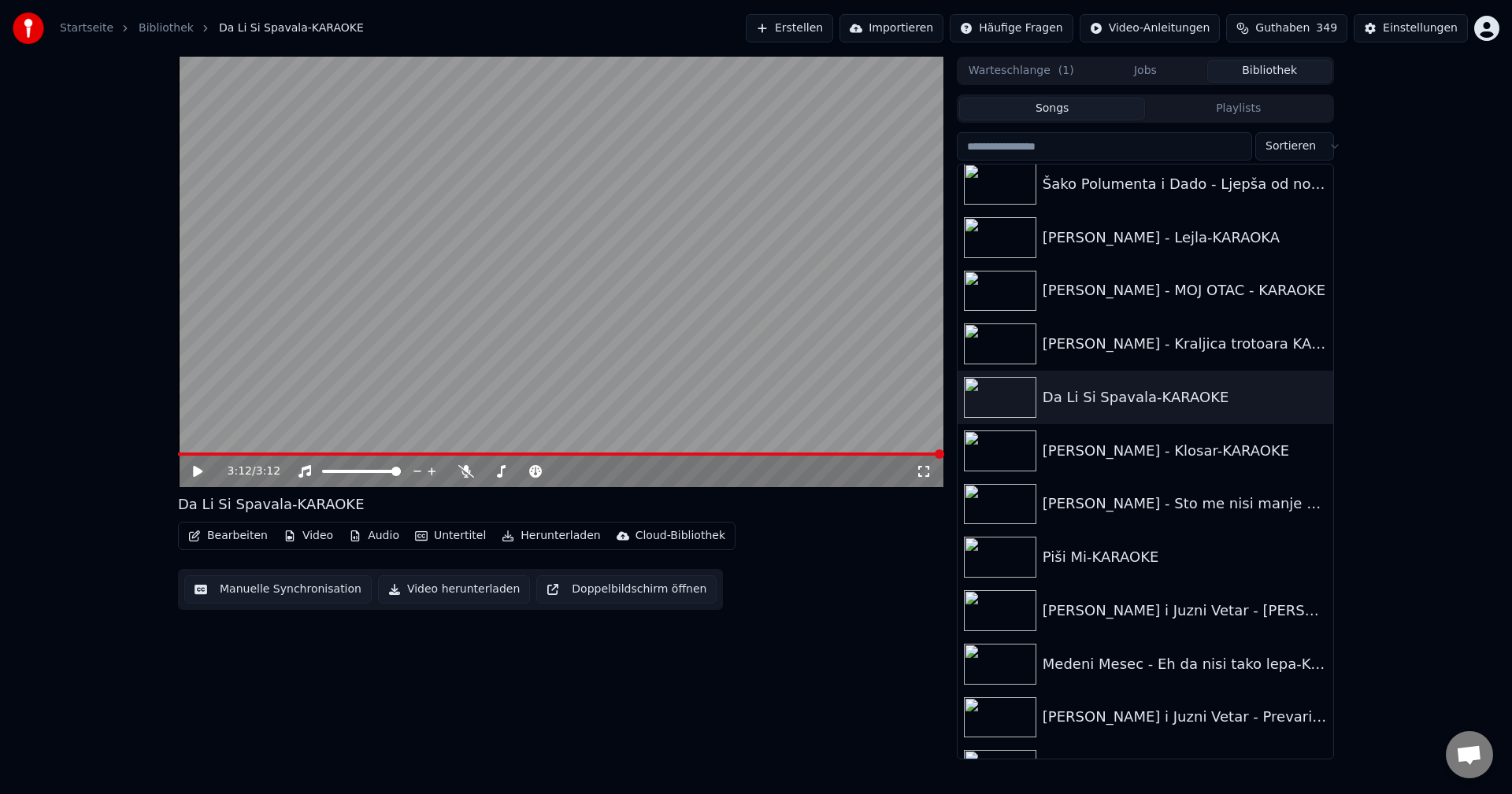
click at [182, 452] on span at bounding box center [561, 454] width 766 height 3
click at [626, 286] on video at bounding box center [561, 272] width 766 height 430
click at [709, 260] on video at bounding box center [561, 272] width 766 height 430
